Goal: Information Seeking & Learning: Learn about a topic

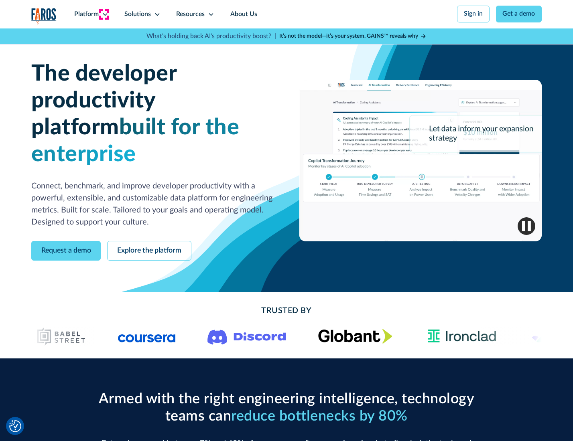
click at [104, 14] on icon at bounding box center [105, 14] width 6 height 6
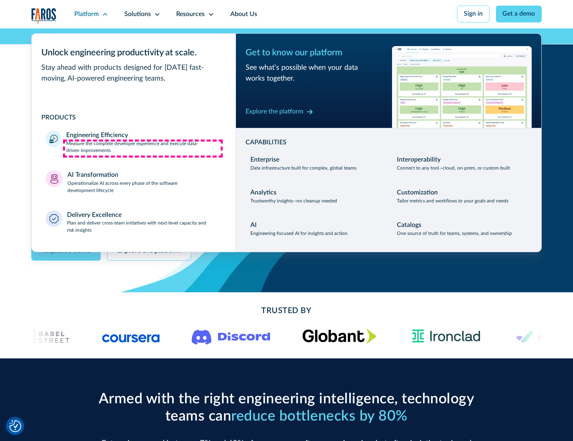
click at [143, 148] on p "Measure the complete developer experience and execute data-driven improvements" at bounding box center [143, 147] width 155 height 14
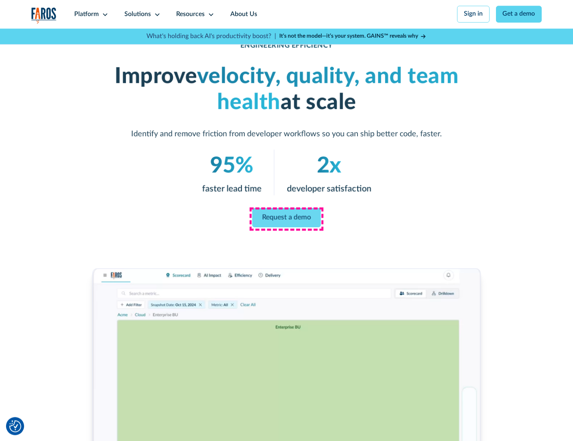
click at [286, 219] on link "Request a demo" at bounding box center [286, 217] width 69 height 19
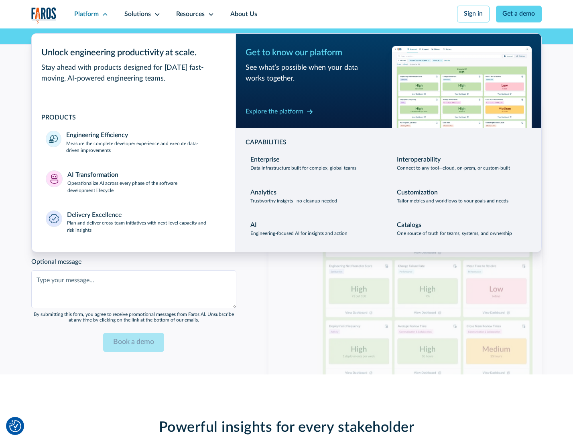
scroll to position [1746, 0]
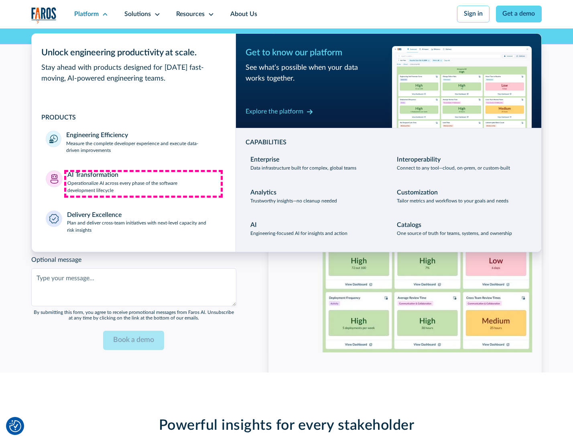
click at [143, 184] on p "Operationalize AI across every phase of the software development lifecycle" at bounding box center [144, 187] width 154 height 14
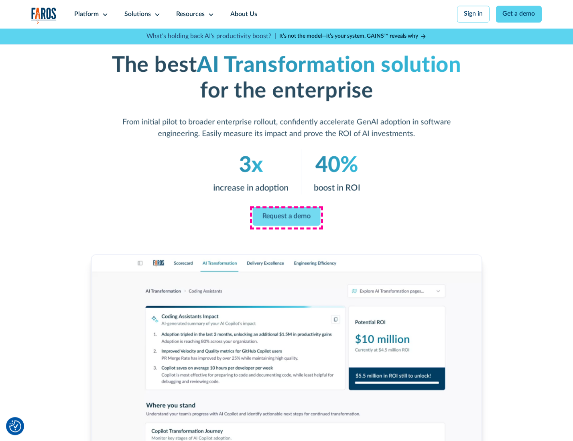
click at [286, 218] on link "Request a demo" at bounding box center [287, 216] width 68 height 19
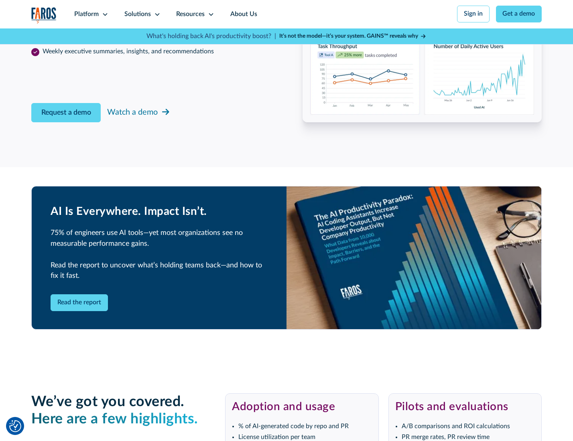
click at [90, 14] on div "Platform" at bounding box center [86, 15] width 24 height 10
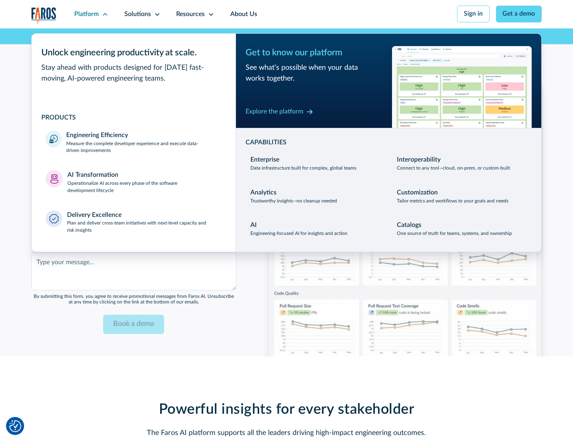
scroll to position [1940, 0]
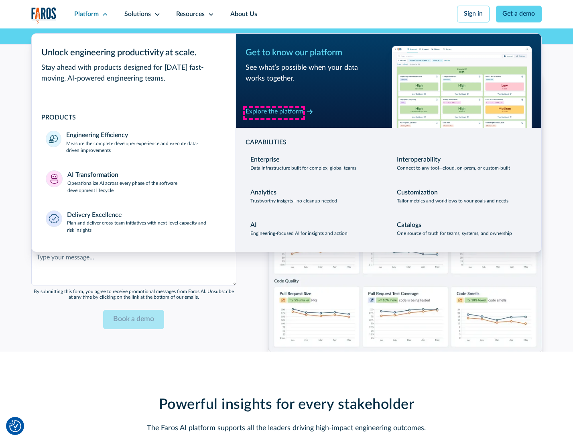
click at [274, 113] on div "Explore the platform" at bounding box center [275, 112] width 58 height 10
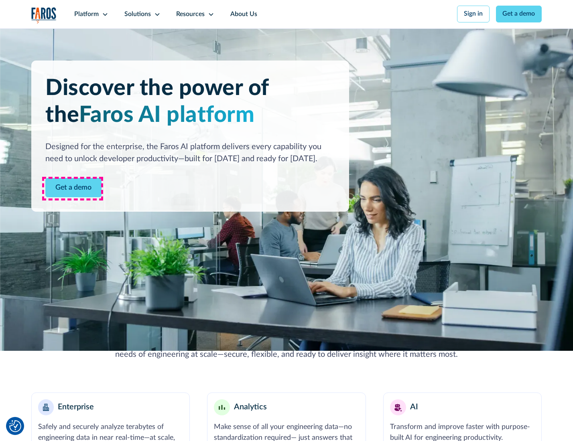
click at [73, 189] on link "Get a demo" at bounding box center [73, 188] width 56 height 20
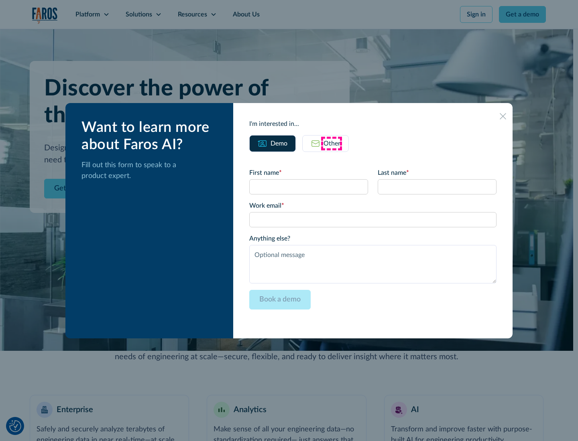
click at [331, 143] on div "Other" at bounding box center [331, 144] width 17 height 10
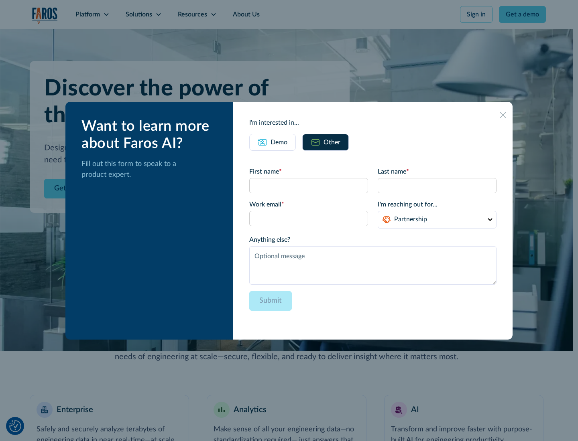
click at [278, 142] on div "Demo" at bounding box center [278, 143] width 17 height 10
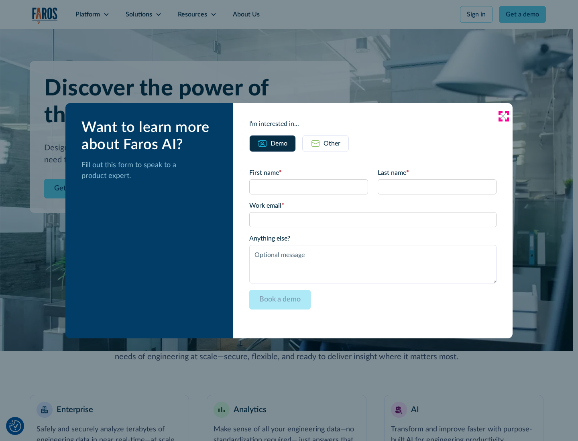
click at [503, 116] on icon at bounding box center [502, 116] width 6 height 6
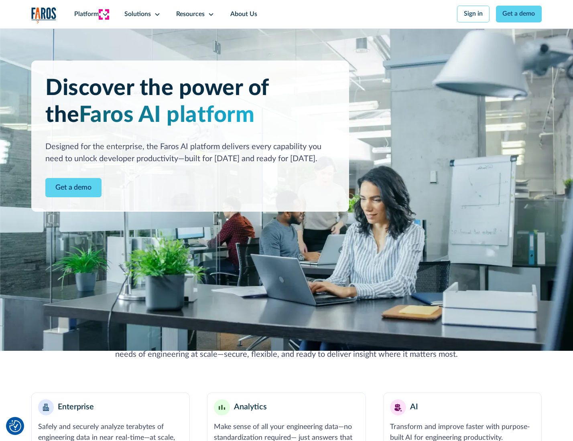
click at [104, 14] on icon at bounding box center [105, 14] width 6 height 6
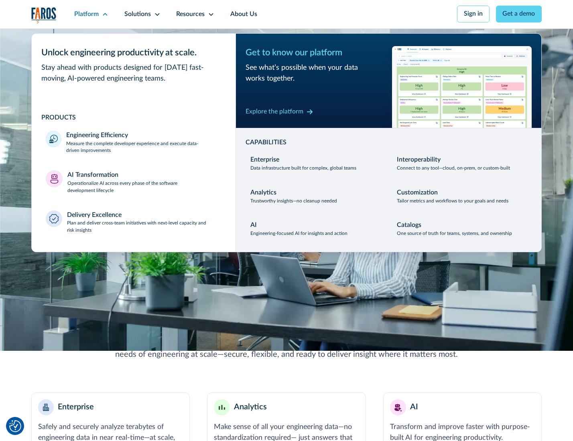
click at [143, 229] on p "Plan and deliver cross-team initiatives with next-level capacity and risk insig…" at bounding box center [144, 227] width 154 height 14
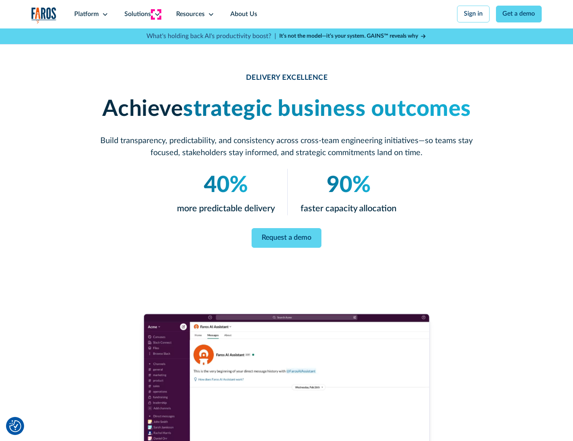
click at [156, 14] on icon at bounding box center [157, 14] width 6 height 6
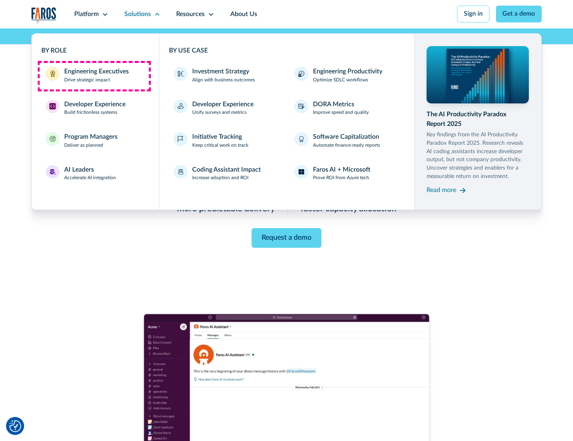
click at [94, 76] on div "Engineering Executives" at bounding box center [96, 72] width 65 height 10
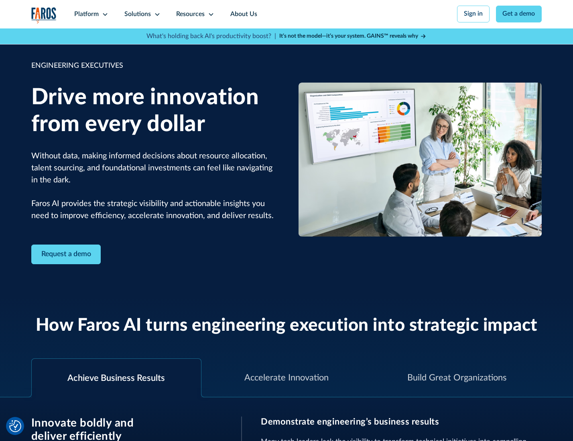
click at [156, 14] on icon at bounding box center [157, 14] width 6 height 6
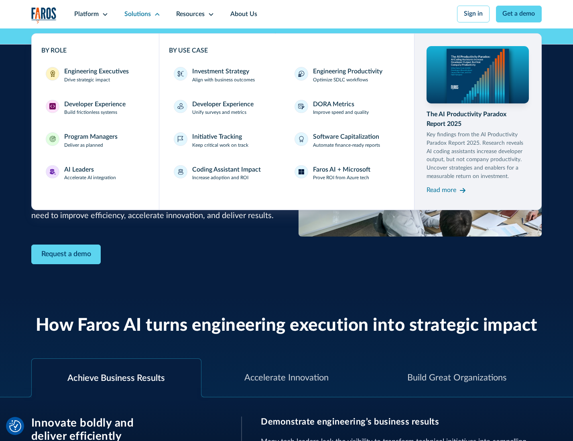
click at [94, 105] on div "Developer Experience" at bounding box center [94, 105] width 61 height 10
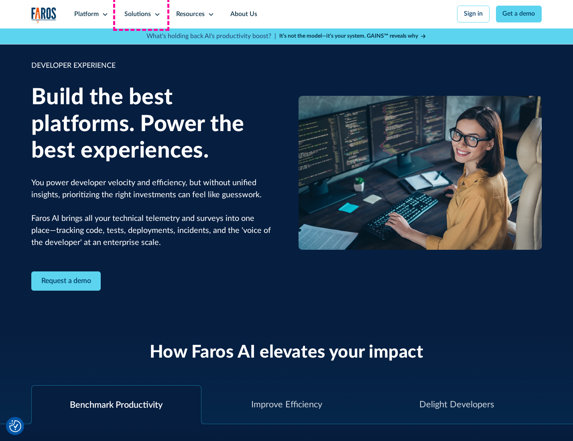
click at [141, 14] on div "Solutions" at bounding box center [137, 15] width 26 height 10
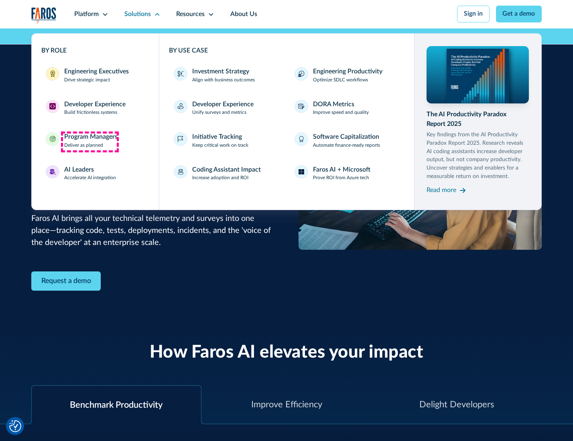
click at [89, 142] on div "Program Managers" at bounding box center [90, 137] width 53 height 10
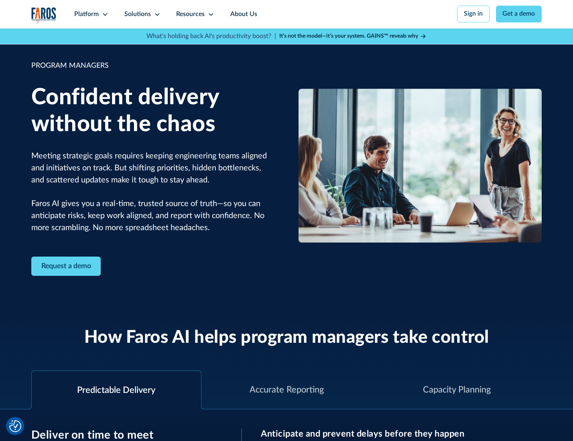
click at [156, 14] on icon at bounding box center [157, 14] width 6 height 6
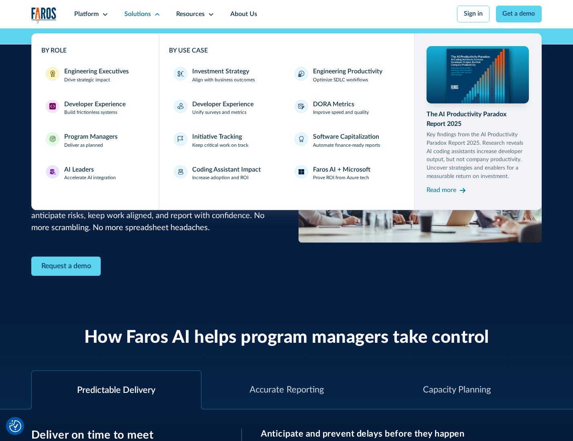
click at [89, 175] on div "AI Leaders" at bounding box center [79, 170] width 30 height 10
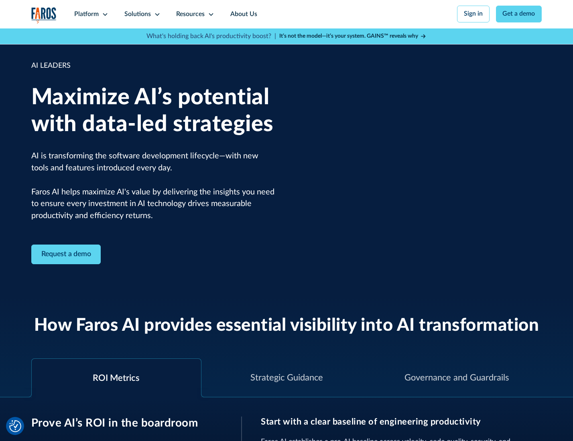
click at [156, 14] on icon at bounding box center [157, 14] width 6 height 6
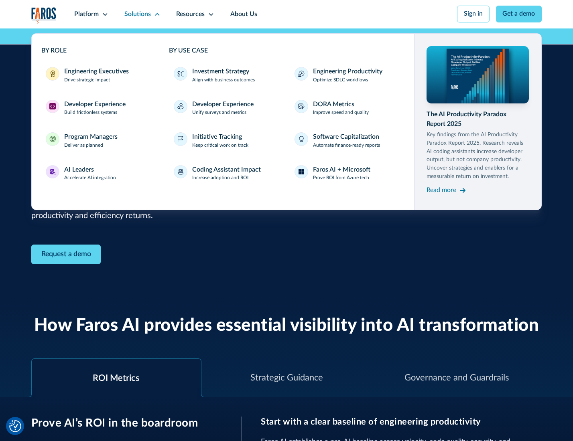
click at [220, 72] on div "Investment Strategy" at bounding box center [220, 72] width 57 height 10
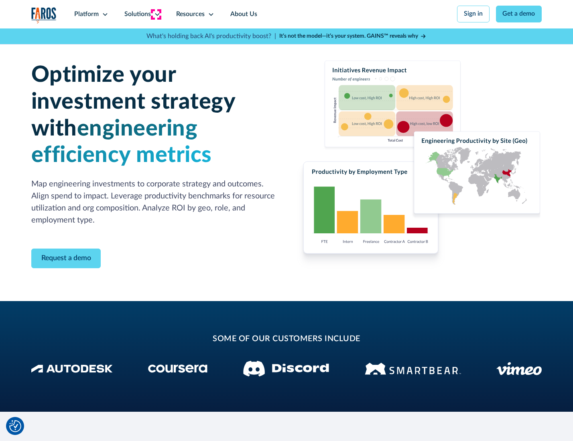
click at [156, 14] on icon at bounding box center [157, 14] width 6 height 6
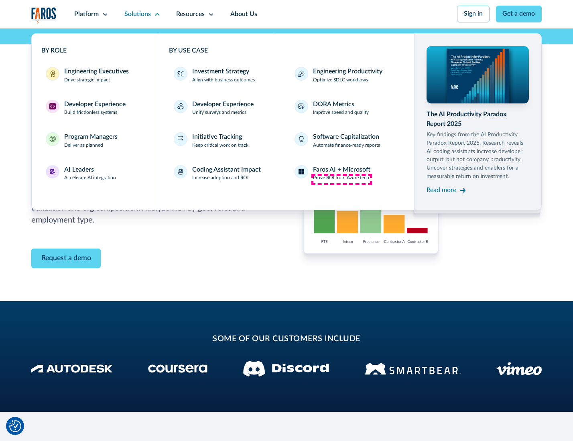
click at [341, 179] on p "Prove ROI from Azure tech" at bounding box center [341, 178] width 56 height 7
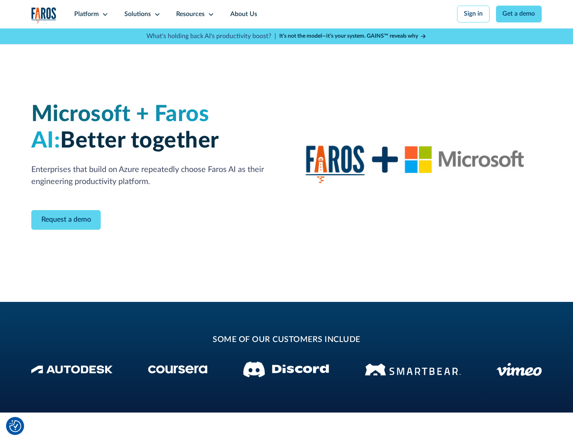
click at [156, 14] on icon at bounding box center [157, 14] width 6 height 6
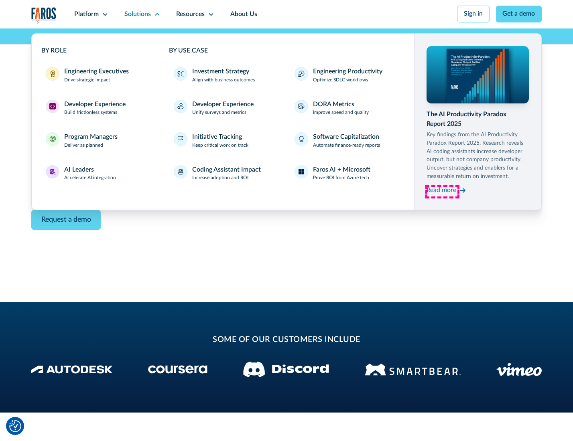
click at [442, 192] on div "Read more" at bounding box center [441, 191] width 30 height 10
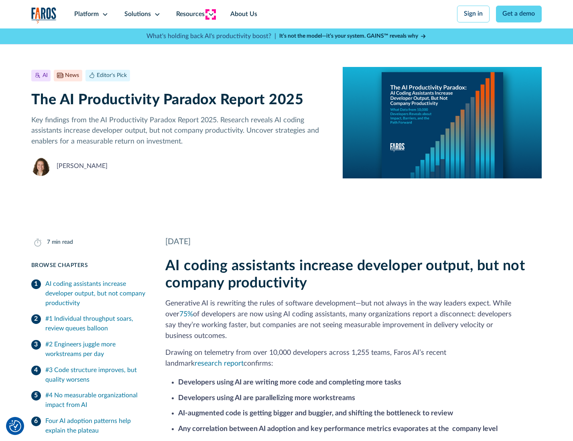
click at [210, 14] on icon at bounding box center [211, 14] width 6 height 6
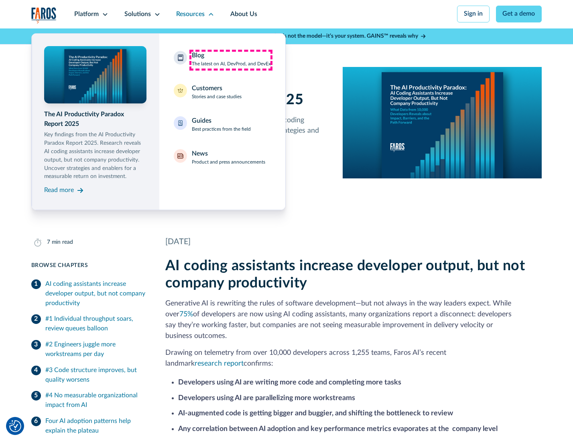
click at [231, 60] on div "Blog The latest on AI, DevProd, and DevEx" at bounding box center [231, 59] width 79 height 17
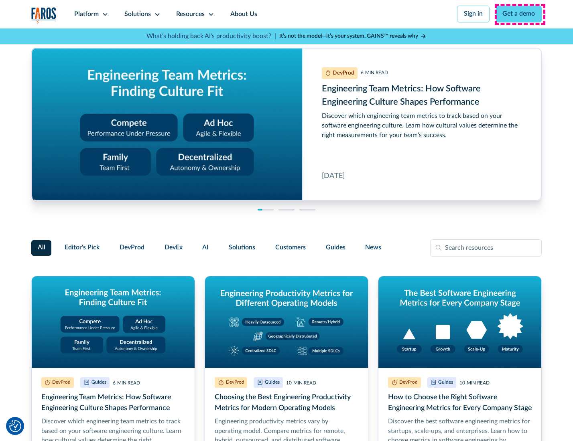
click at [519, 14] on link "Get a demo" at bounding box center [519, 14] width 46 height 17
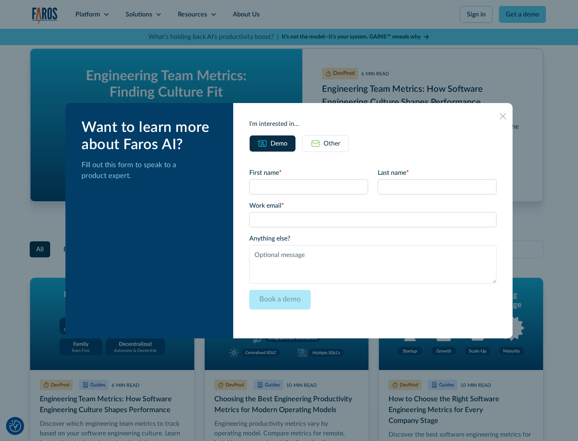
click at [325, 143] on div "Other" at bounding box center [331, 144] width 17 height 10
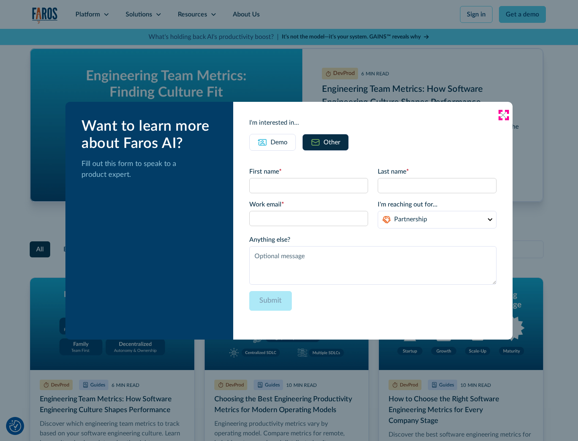
click at [503, 115] on icon at bounding box center [502, 115] width 6 height 6
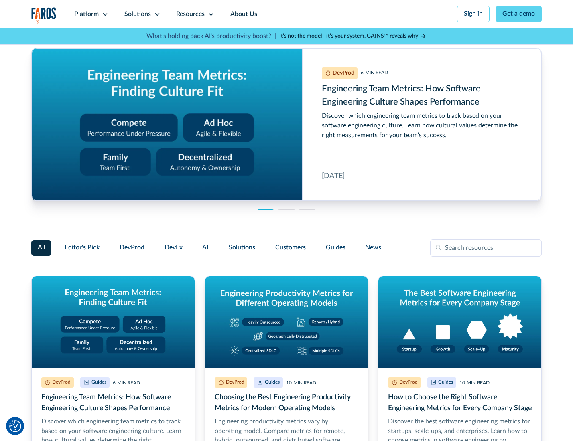
click at [243, 14] on link "About Us" at bounding box center [243, 14] width 43 height 28
